Goal: Information Seeking & Learning: Learn about a topic

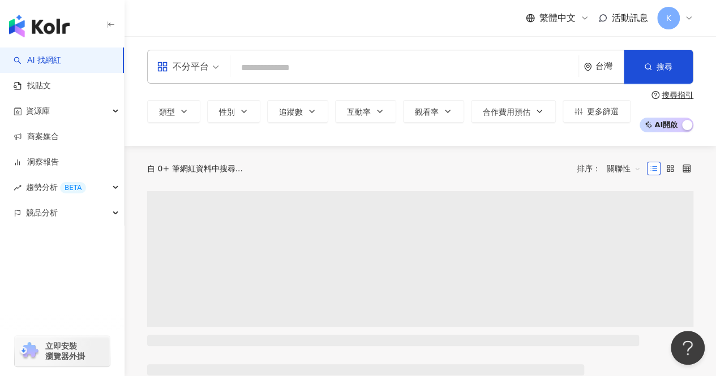
click at [310, 65] on input "search" at bounding box center [404, 67] width 339 height 21
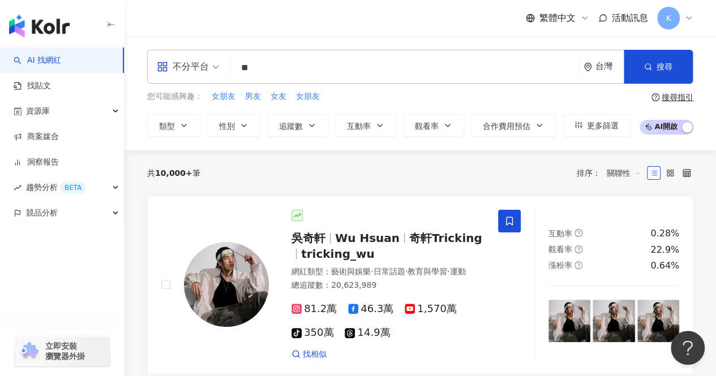
type input "**"
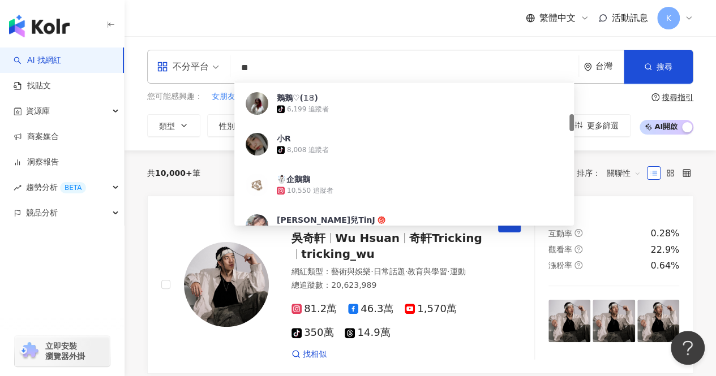
scroll to position [226, 0]
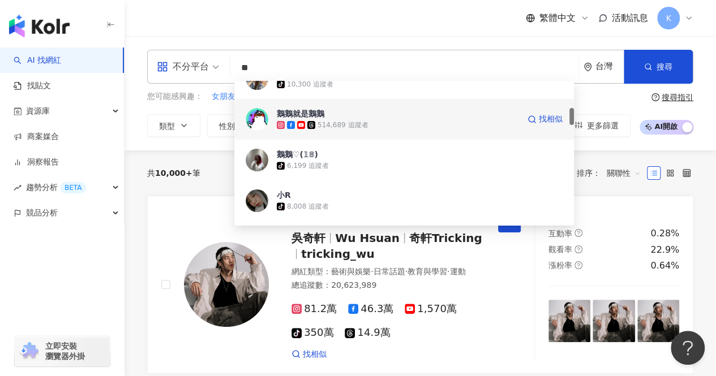
click at [346, 124] on div "514,689 追蹤者" at bounding box center [342, 125] width 50 height 10
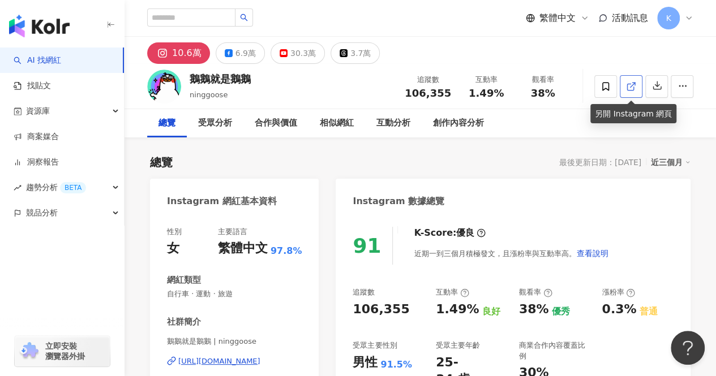
click at [631, 88] on icon at bounding box center [631, 86] width 10 height 10
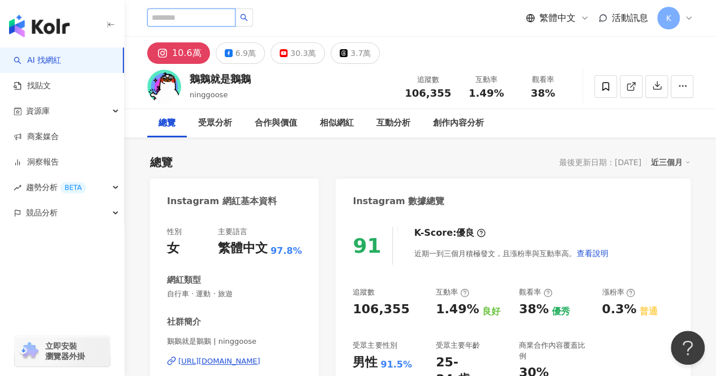
click at [201, 24] on input "search" at bounding box center [191, 17] width 88 height 18
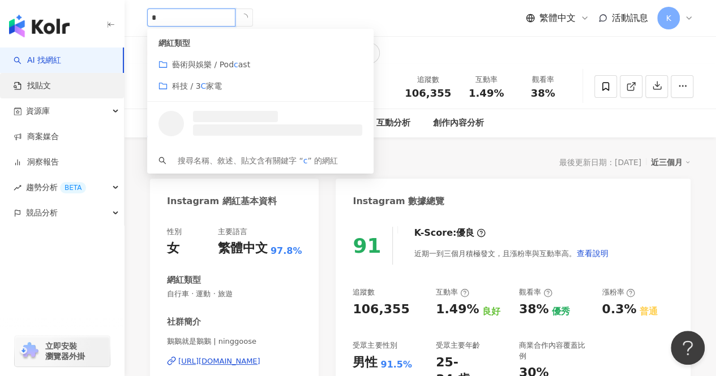
type input "*"
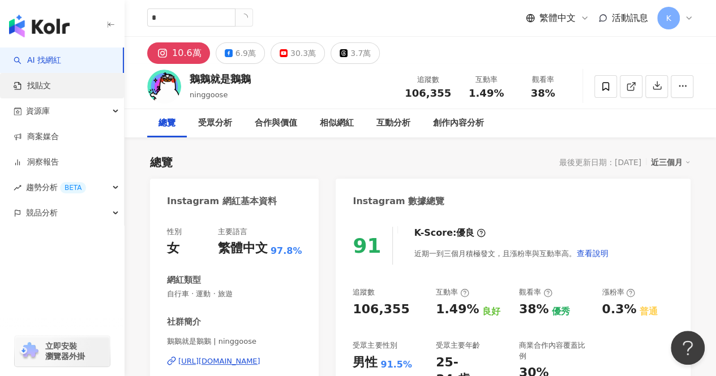
click at [43, 83] on link "找貼文" at bounding box center [32, 85] width 37 height 11
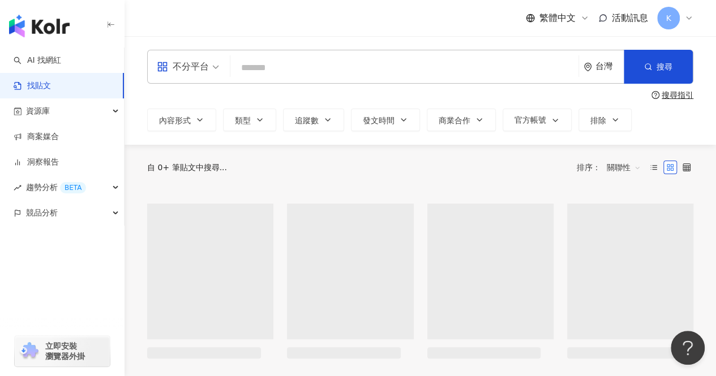
click at [268, 70] on input "search" at bounding box center [404, 67] width 339 height 24
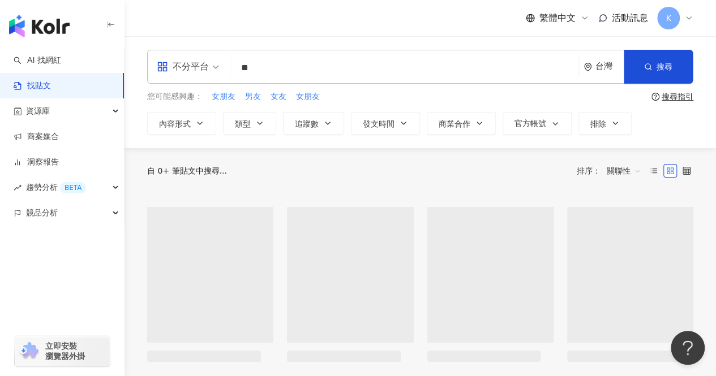
type input "*"
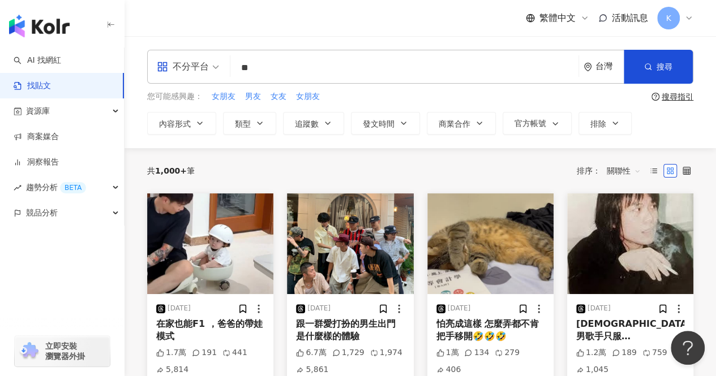
type input "*"
click at [397, 70] on input "**" at bounding box center [404, 67] width 339 height 24
click at [373, 73] on input "**" at bounding box center [404, 67] width 339 height 24
type input "**"
click at [664, 71] on span "搜尋" at bounding box center [664, 66] width 16 height 9
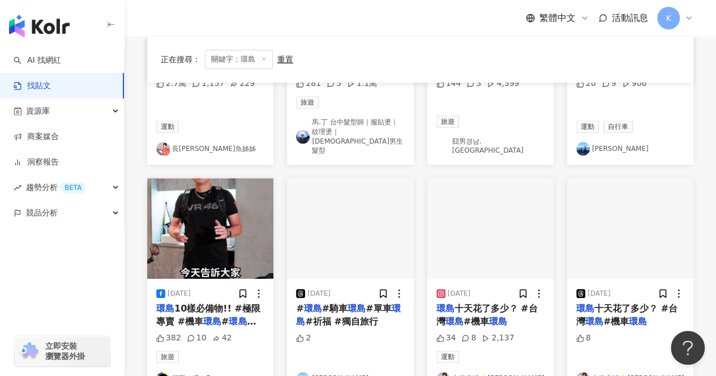
scroll to position [566, 0]
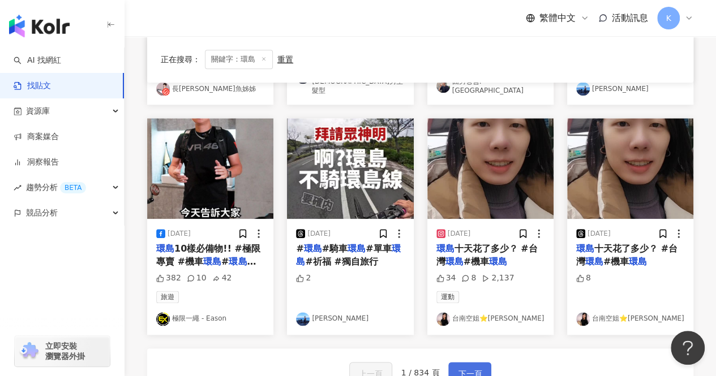
click at [474, 367] on span "下一頁" at bounding box center [470, 374] width 24 height 14
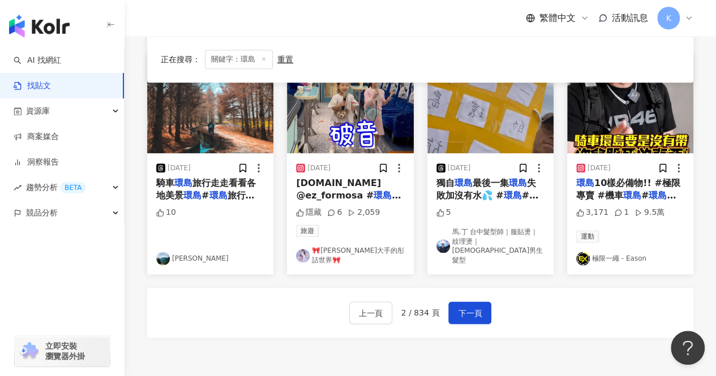
scroll to position [622, 0]
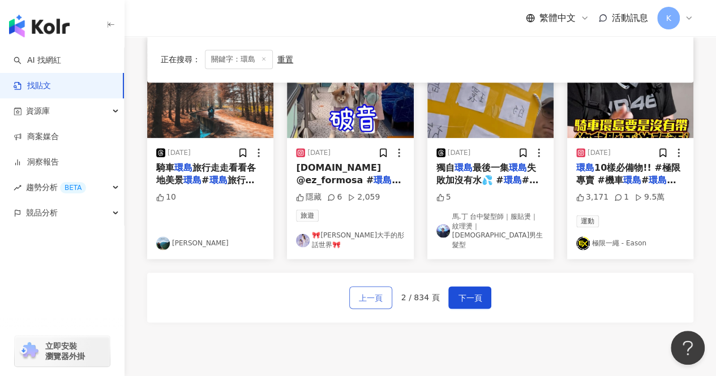
click at [380, 291] on span "上一頁" at bounding box center [371, 298] width 24 height 14
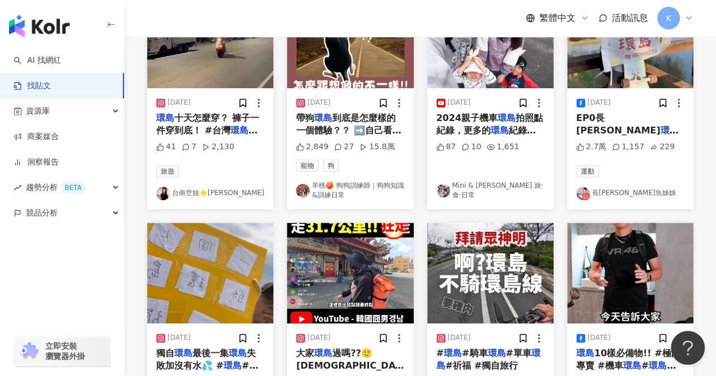
scroll to position [0, 0]
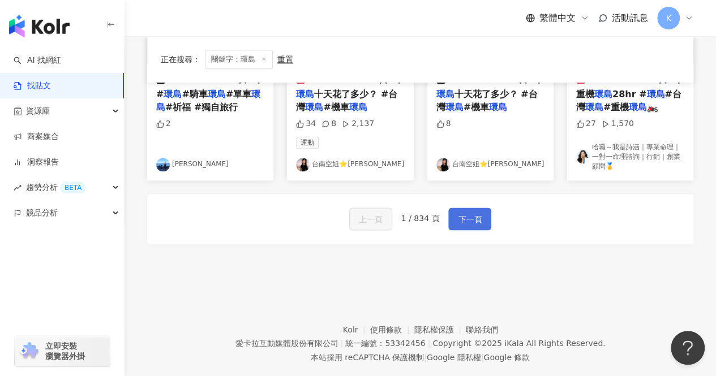
click at [477, 213] on span "下一頁" at bounding box center [470, 220] width 24 height 14
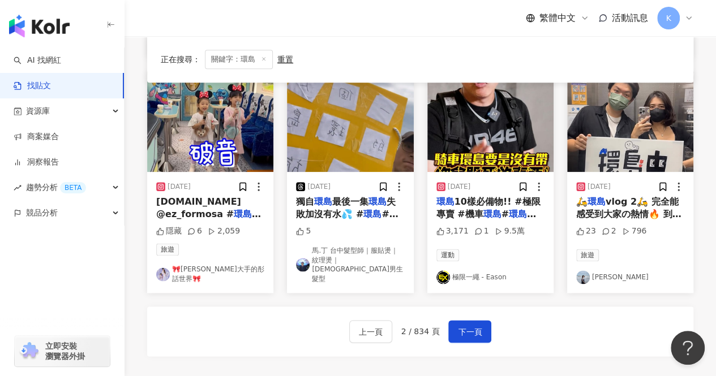
scroll to position [709, 0]
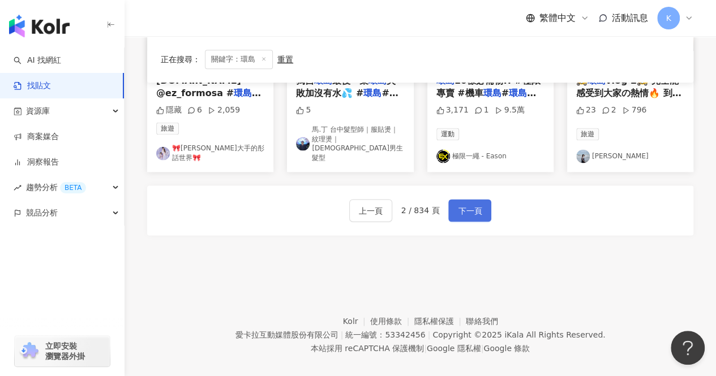
click at [460, 204] on span "下一頁" at bounding box center [470, 211] width 24 height 14
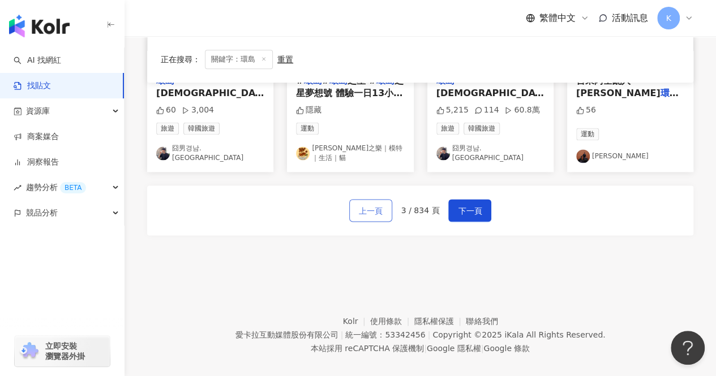
click at [365, 204] on span "上一頁" at bounding box center [371, 211] width 24 height 14
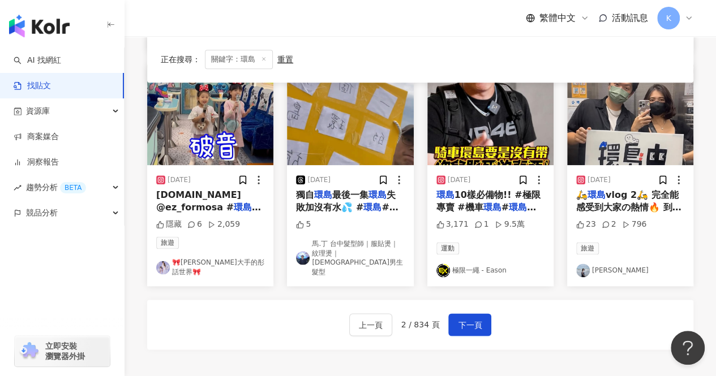
scroll to position [596, 0]
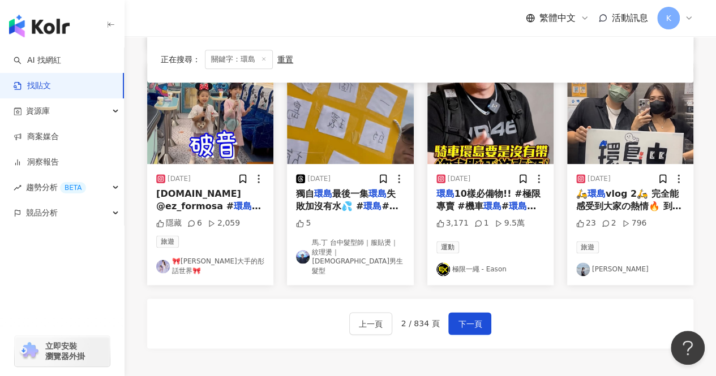
drag, startPoint x: 498, startPoint y: 205, endPoint x: 466, endPoint y: 256, distance: 60.3
click at [466, 262] on link "極限一繩 - Eason" at bounding box center [490, 269] width 108 height 14
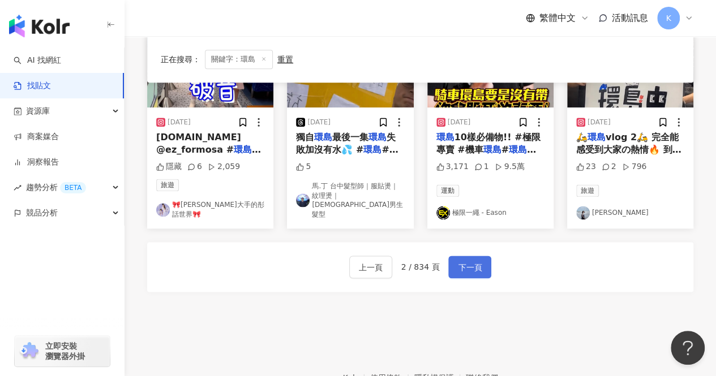
click at [480, 261] on button "下一頁" at bounding box center [469, 267] width 43 height 23
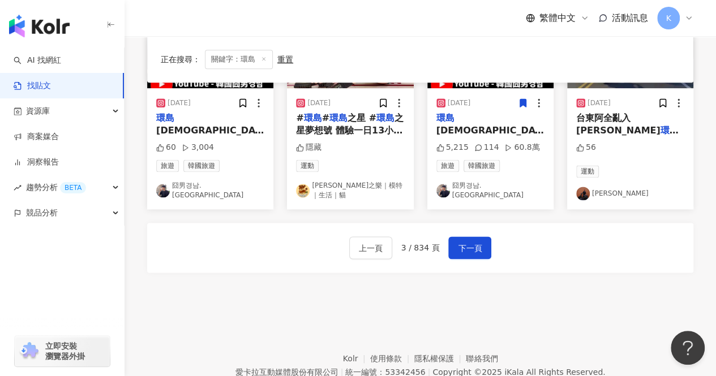
scroll to position [709, 0]
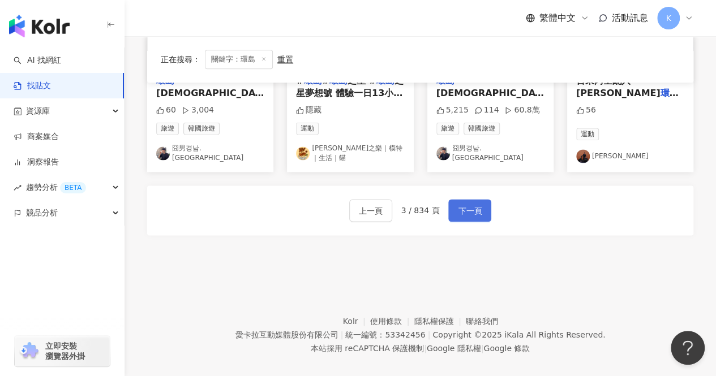
click at [473, 204] on span "下一頁" at bounding box center [470, 211] width 24 height 14
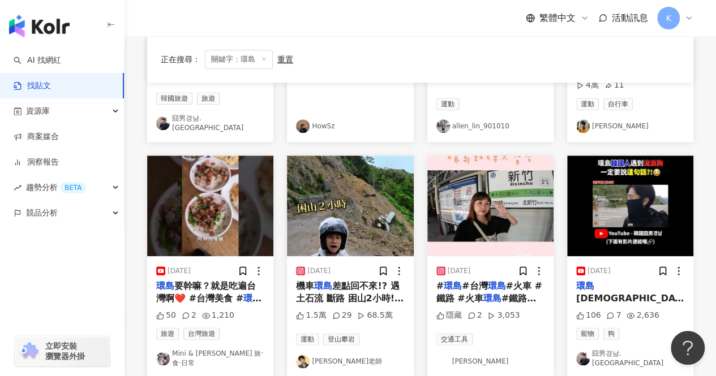
scroll to position [613, 0]
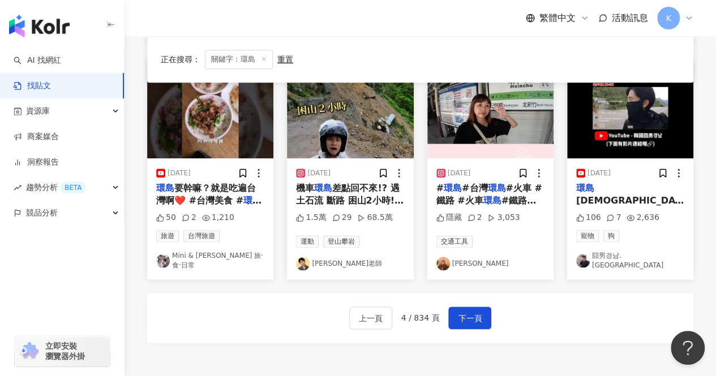
drag, startPoint x: 522, startPoint y: 203, endPoint x: 473, endPoint y: 258, distance: 73.8
drag, startPoint x: 473, startPoint y: 258, endPoint x: 459, endPoint y: 255, distance: 13.9
click at [459, 257] on link "[PERSON_NAME]" at bounding box center [490, 264] width 108 height 14
click at [473, 312] on span "下一頁" at bounding box center [470, 319] width 24 height 14
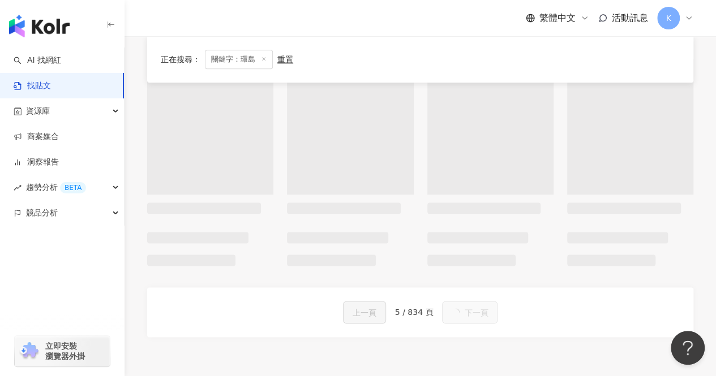
scroll to position [618, 0]
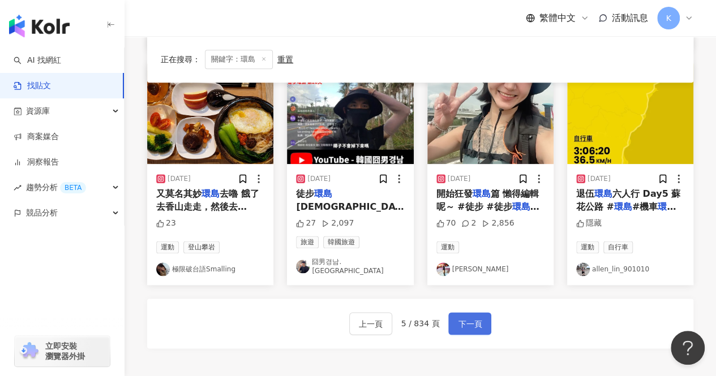
click at [470, 317] on span "下一頁" at bounding box center [470, 324] width 24 height 14
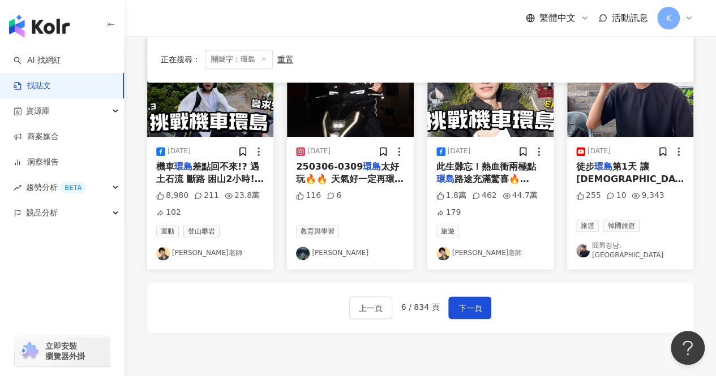
scroll to position [679, 0]
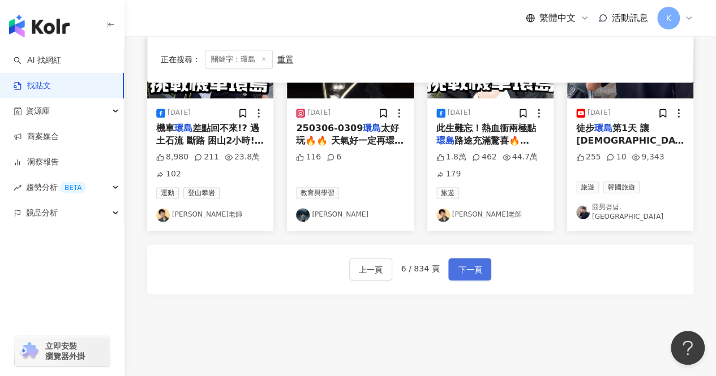
click at [482, 259] on button "下一頁" at bounding box center [469, 269] width 43 height 23
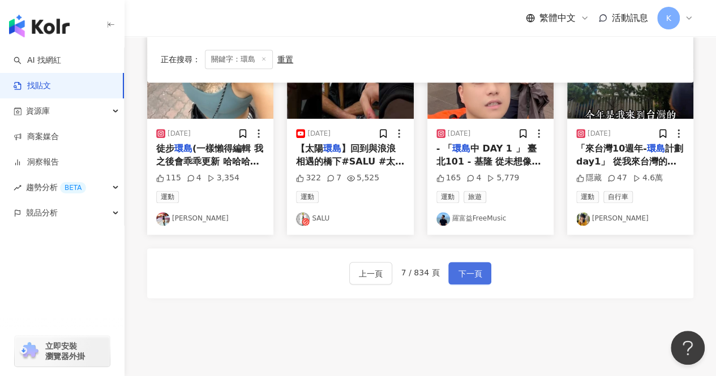
scroll to position [645, 0]
click at [471, 266] on span "下一頁" at bounding box center [470, 273] width 24 height 14
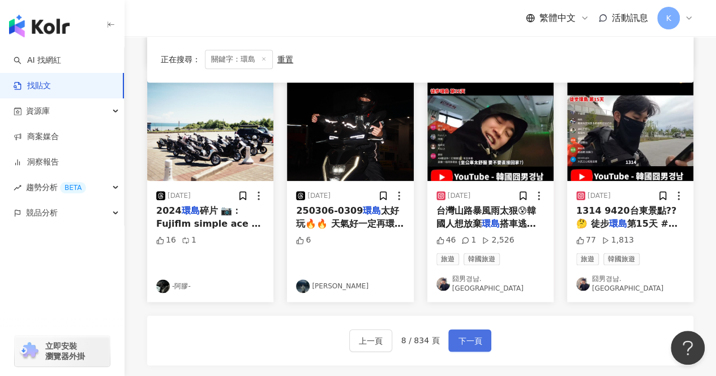
scroll to position [709, 0]
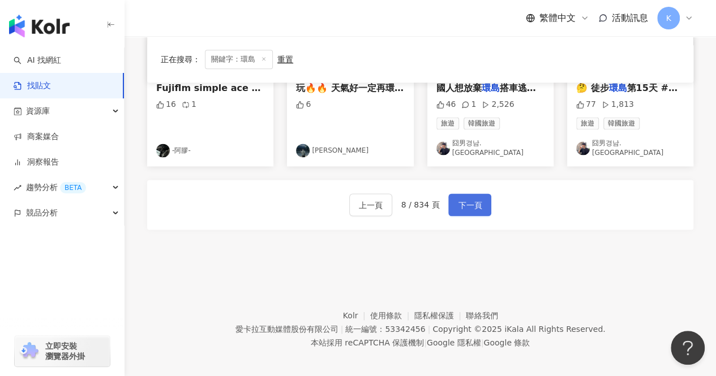
click at [463, 204] on span "下一頁" at bounding box center [470, 206] width 24 height 14
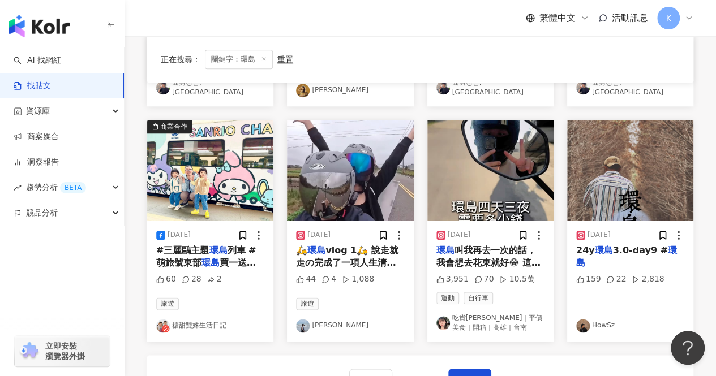
scroll to position [658, 0]
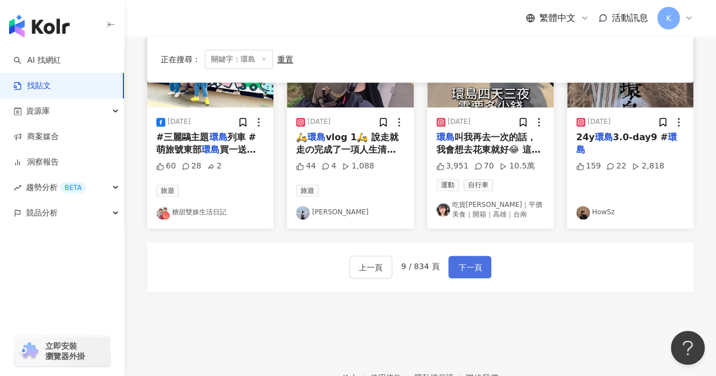
click at [478, 261] on span "下一頁" at bounding box center [470, 268] width 24 height 14
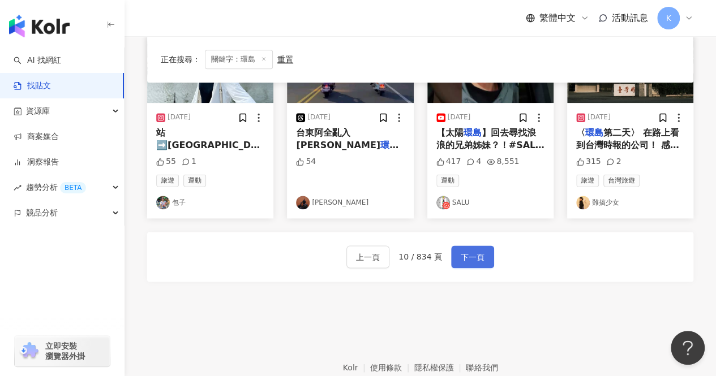
scroll to position [653, 0]
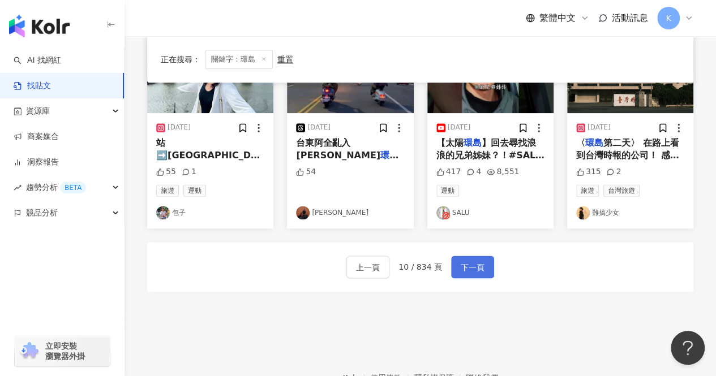
drag, startPoint x: 476, startPoint y: 253, endPoint x: 479, endPoint y: 247, distance: 7.2
click at [477, 261] on span "下一頁" at bounding box center [472, 268] width 24 height 14
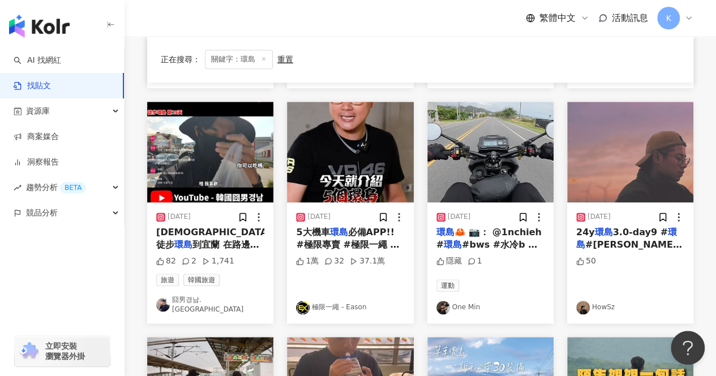
scroll to position [370, 0]
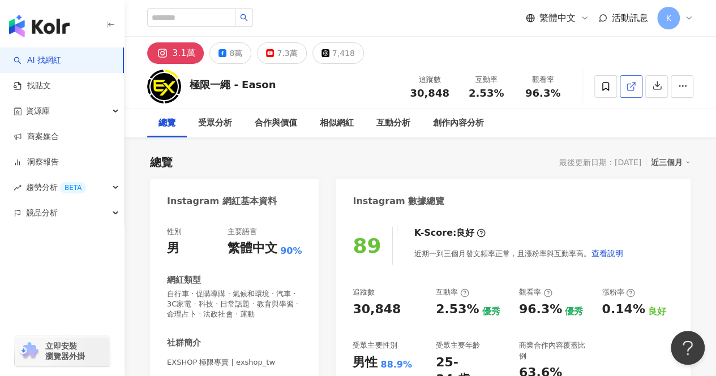
click at [633, 84] on line at bounding box center [632, 85] width 5 height 5
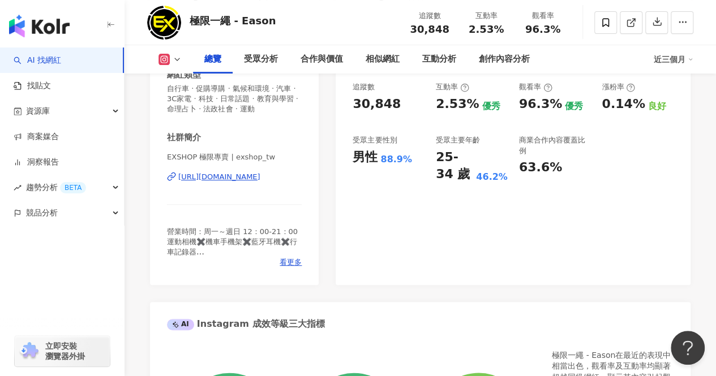
scroll to position [226, 0]
